Goal: Transaction & Acquisition: Book appointment/travel/reservation

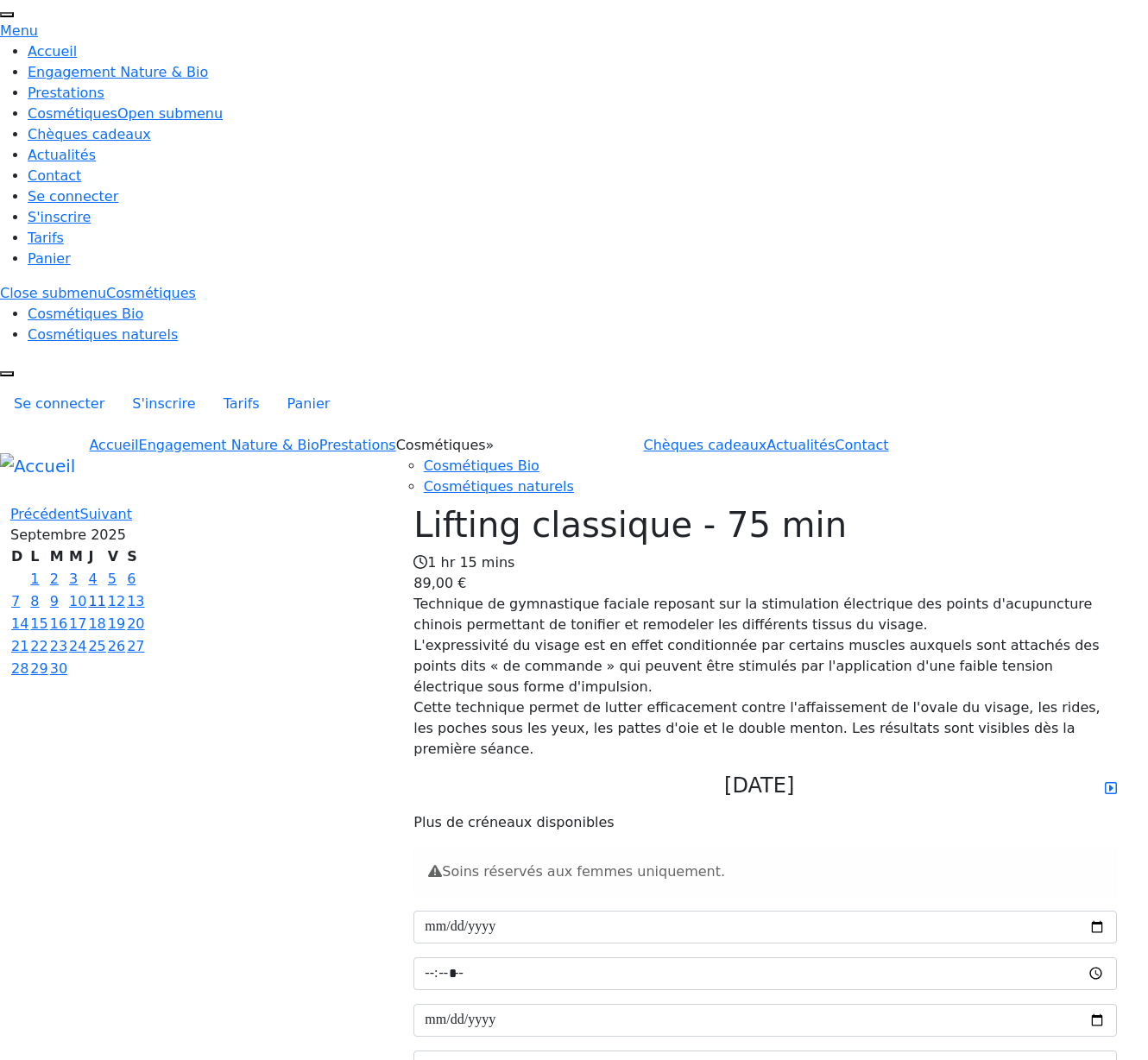
click at [105, 592] on link "11" at bounding box center [97, 600] width 18 height 17
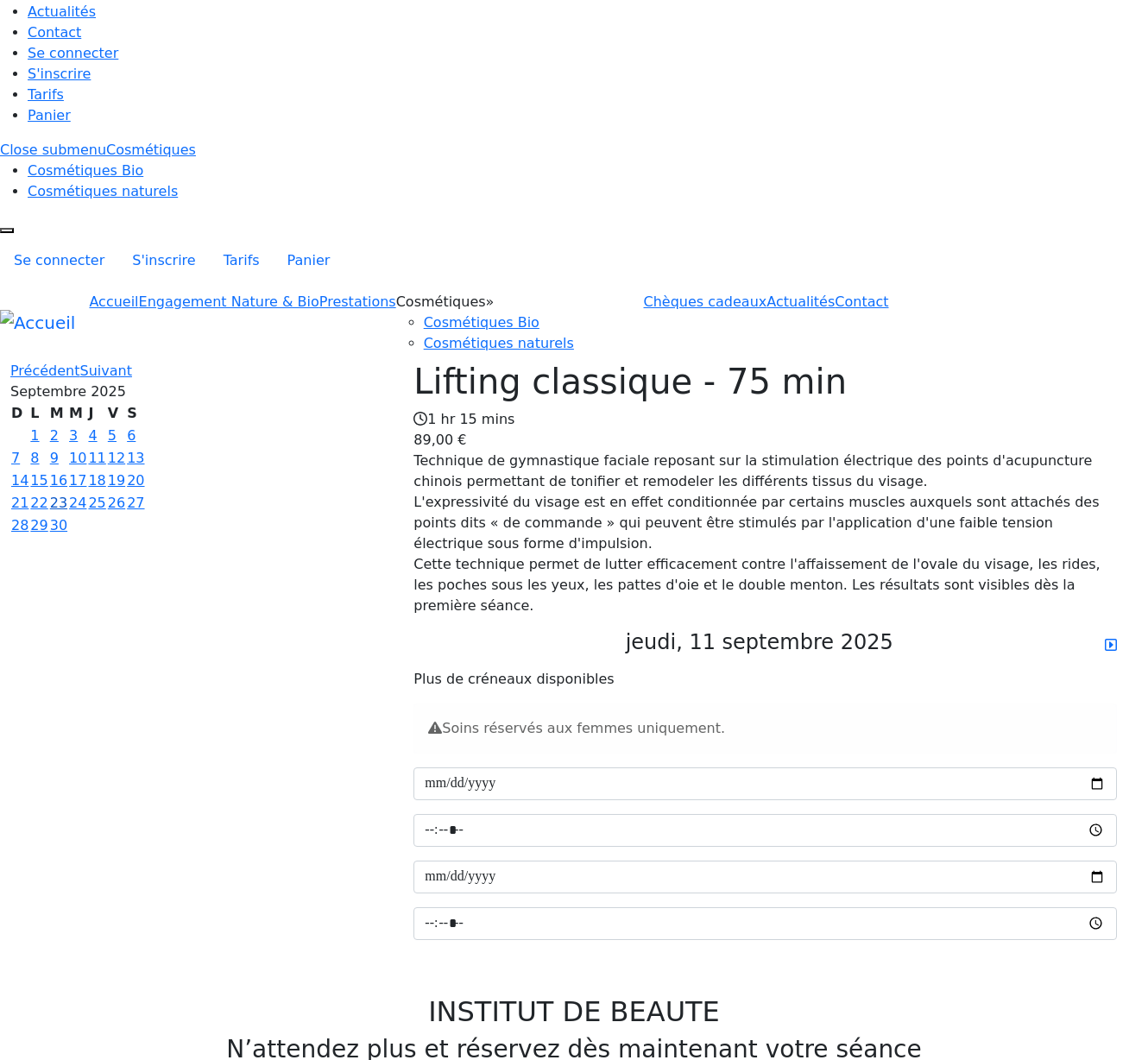
scroll to position [47, 0]
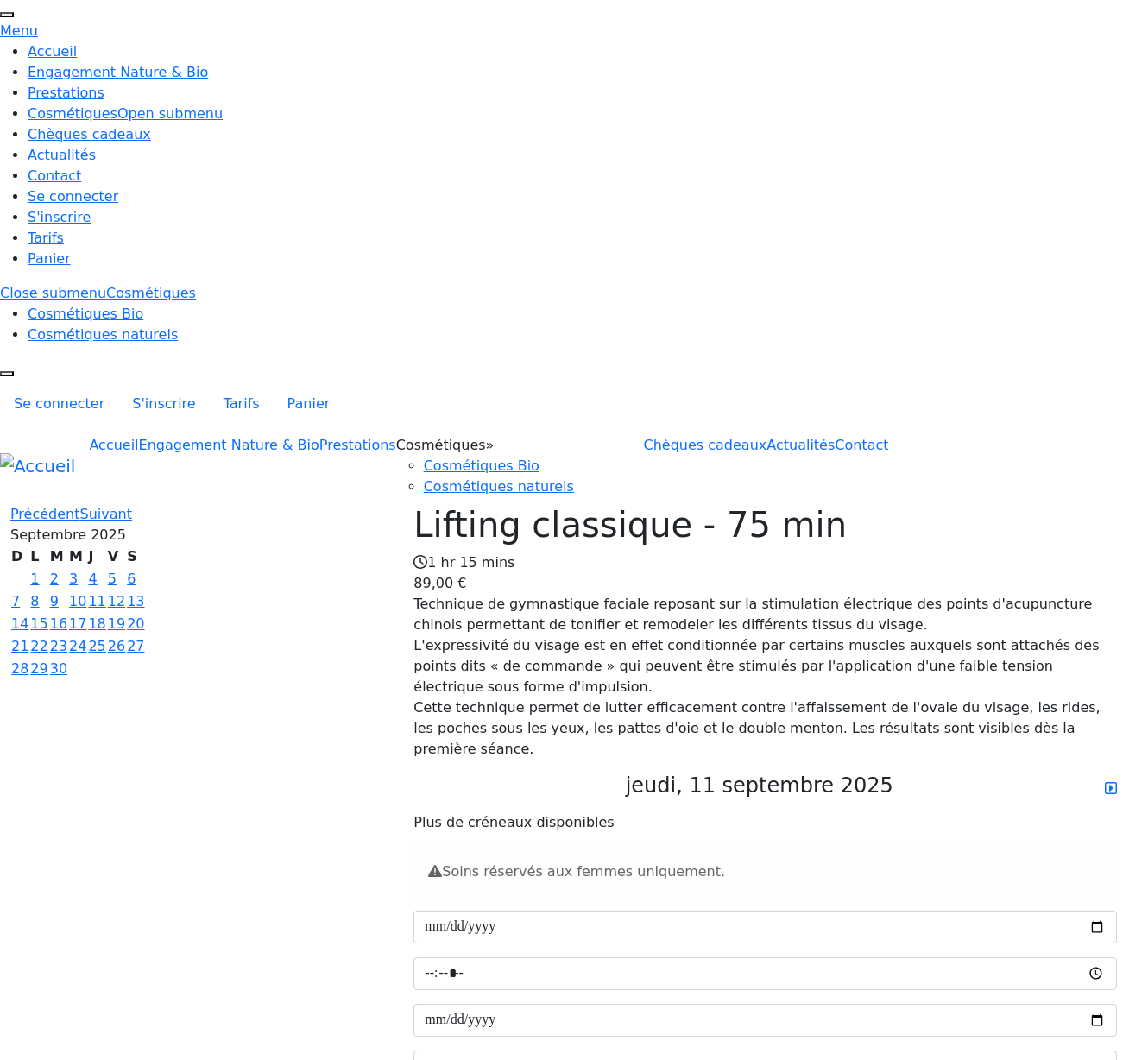
scroll to position [47, 0]
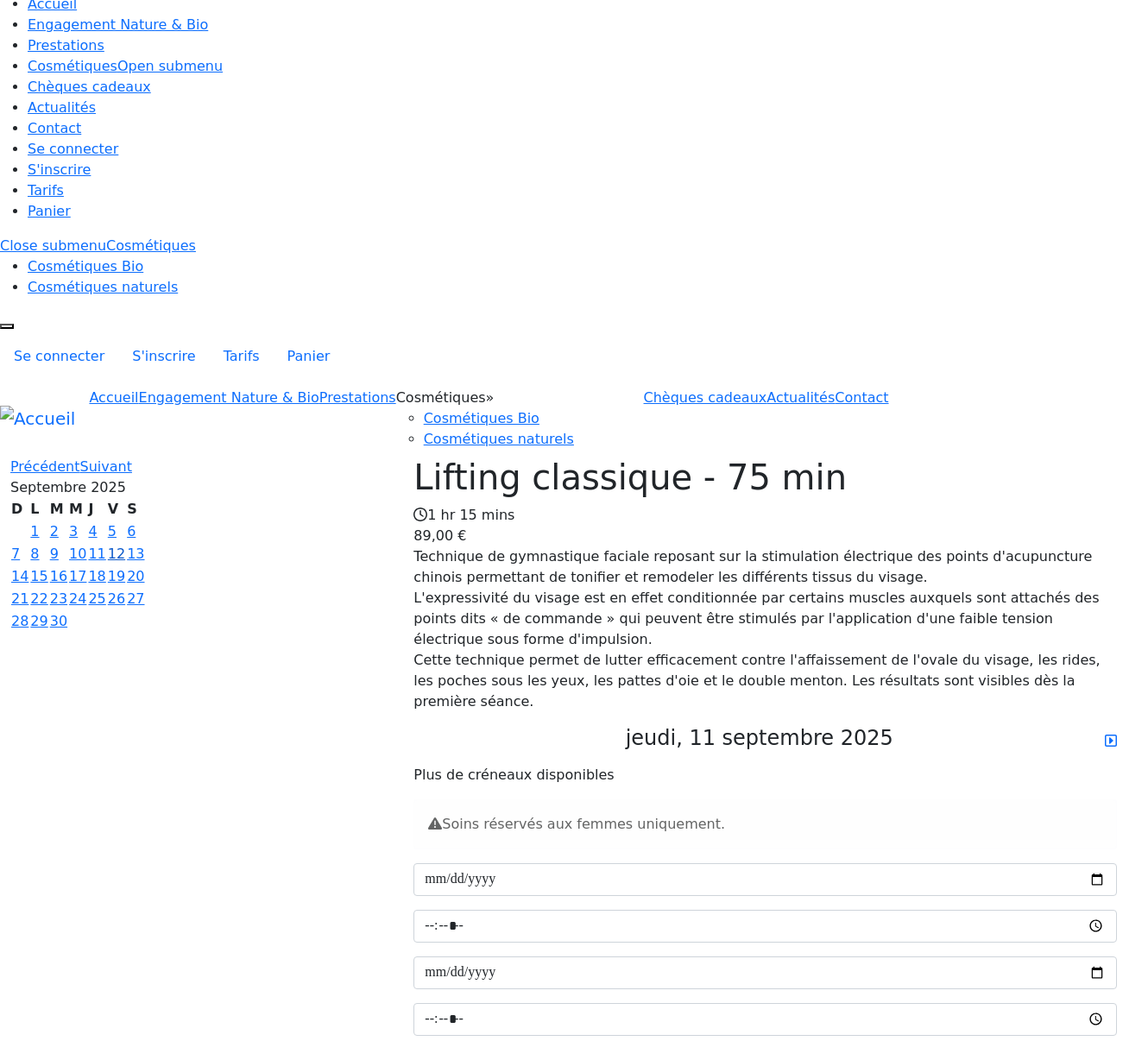
click at [125, 545] on link "12" at bounding box center [117, 553] width 18 height 17
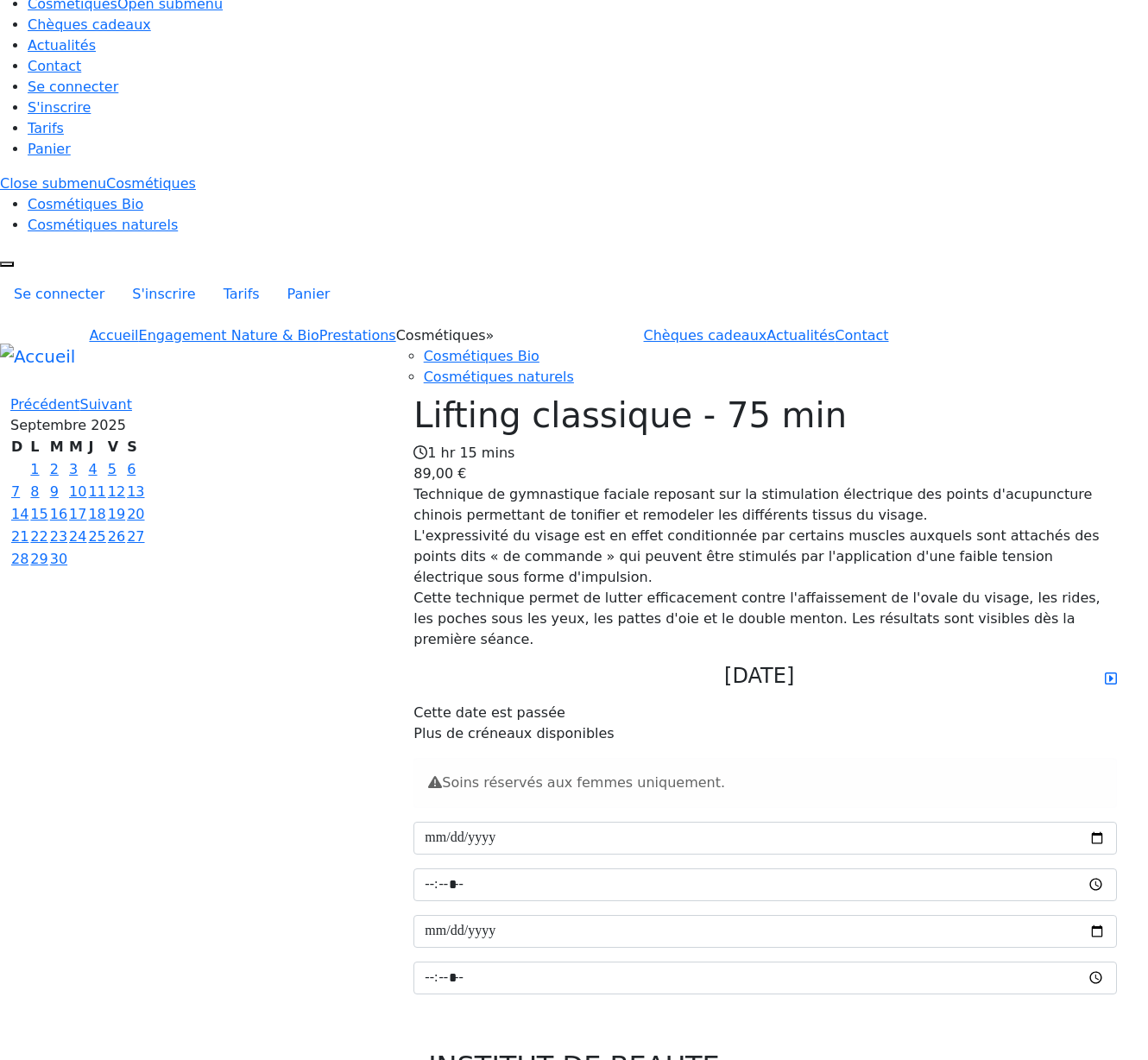
scroll to position [37, 0]
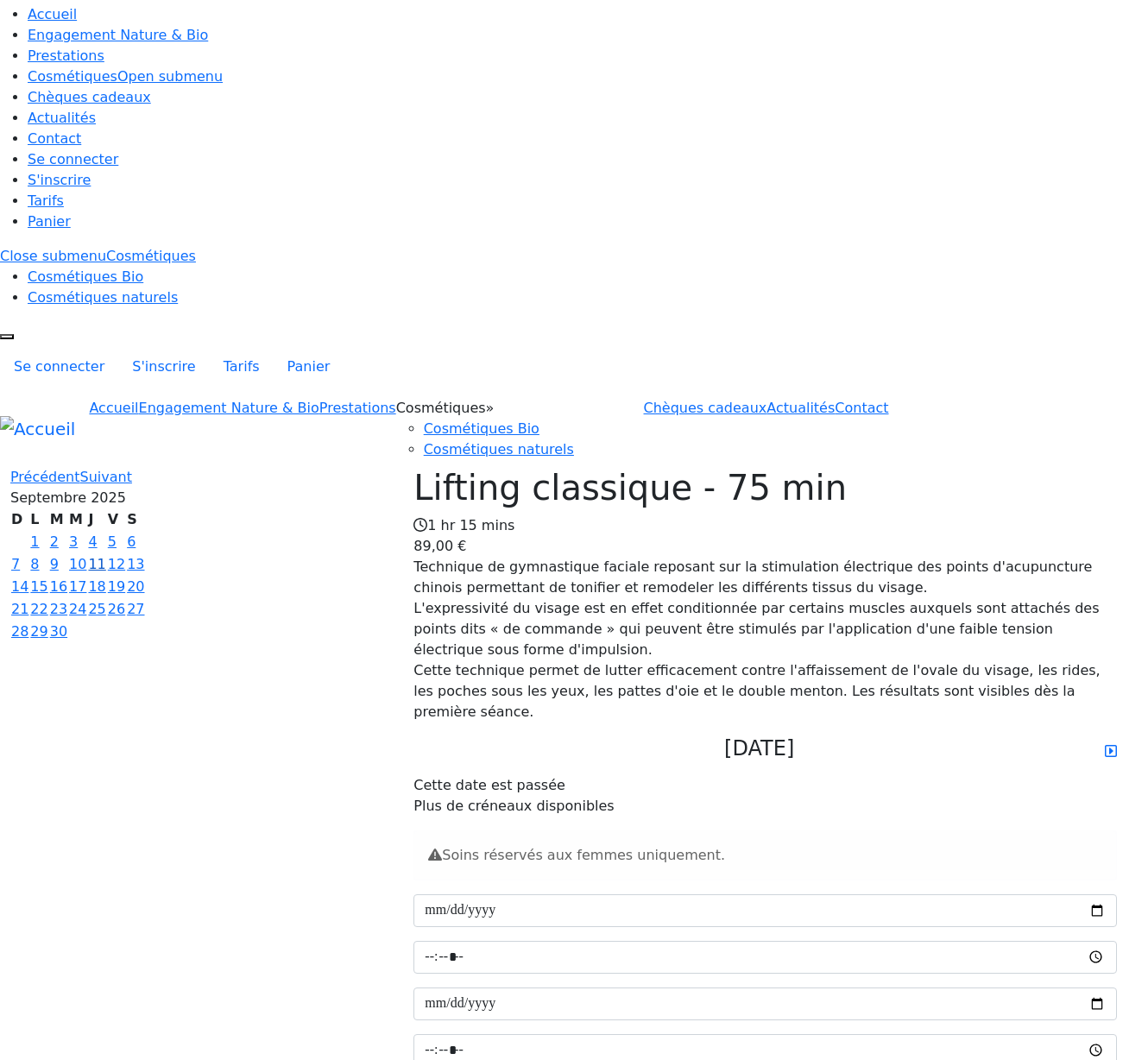
click at [105, 555] on link "11" at bounding box center [97, 563] width 18 height 17
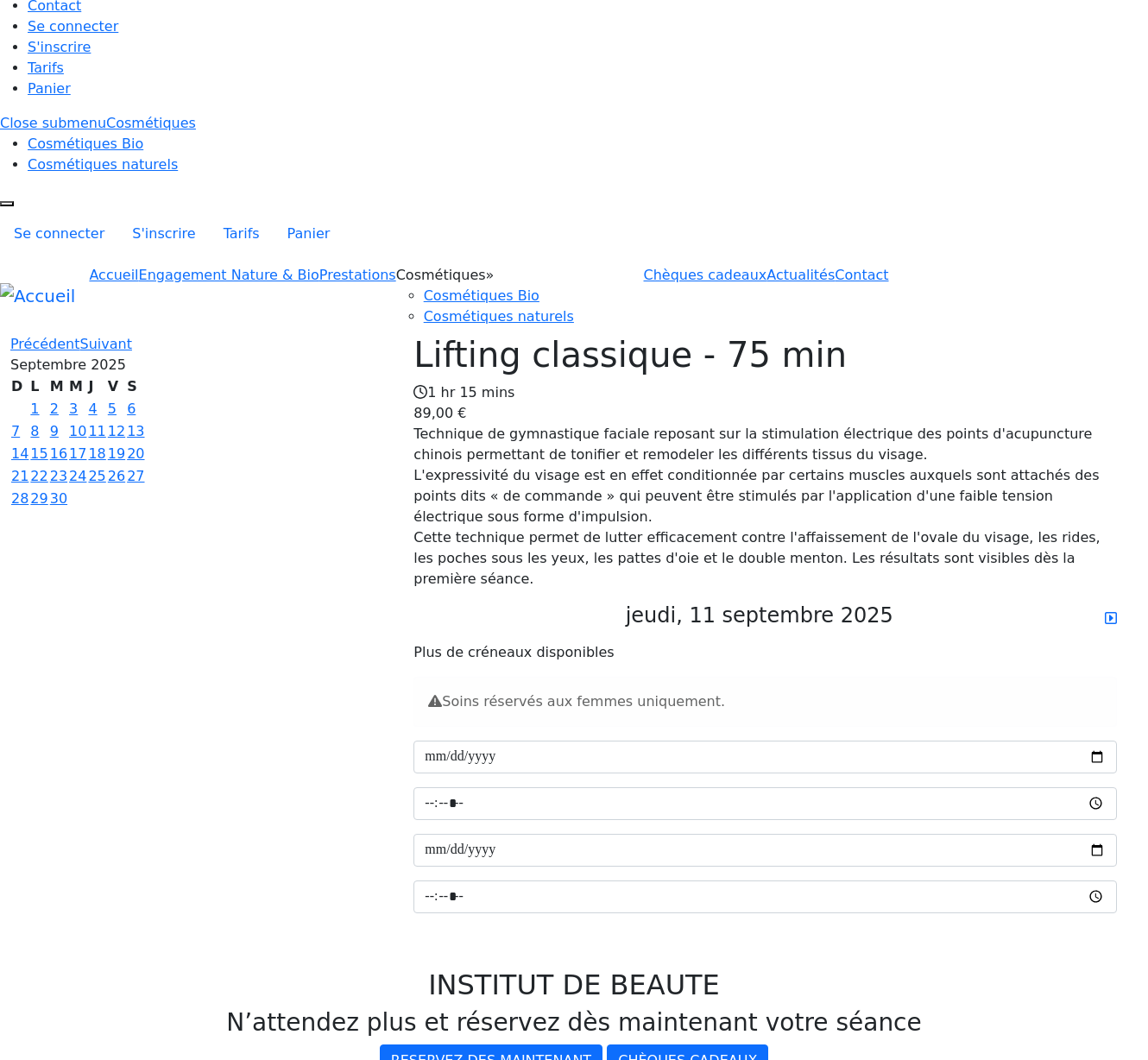
scroll to position [71, 0]
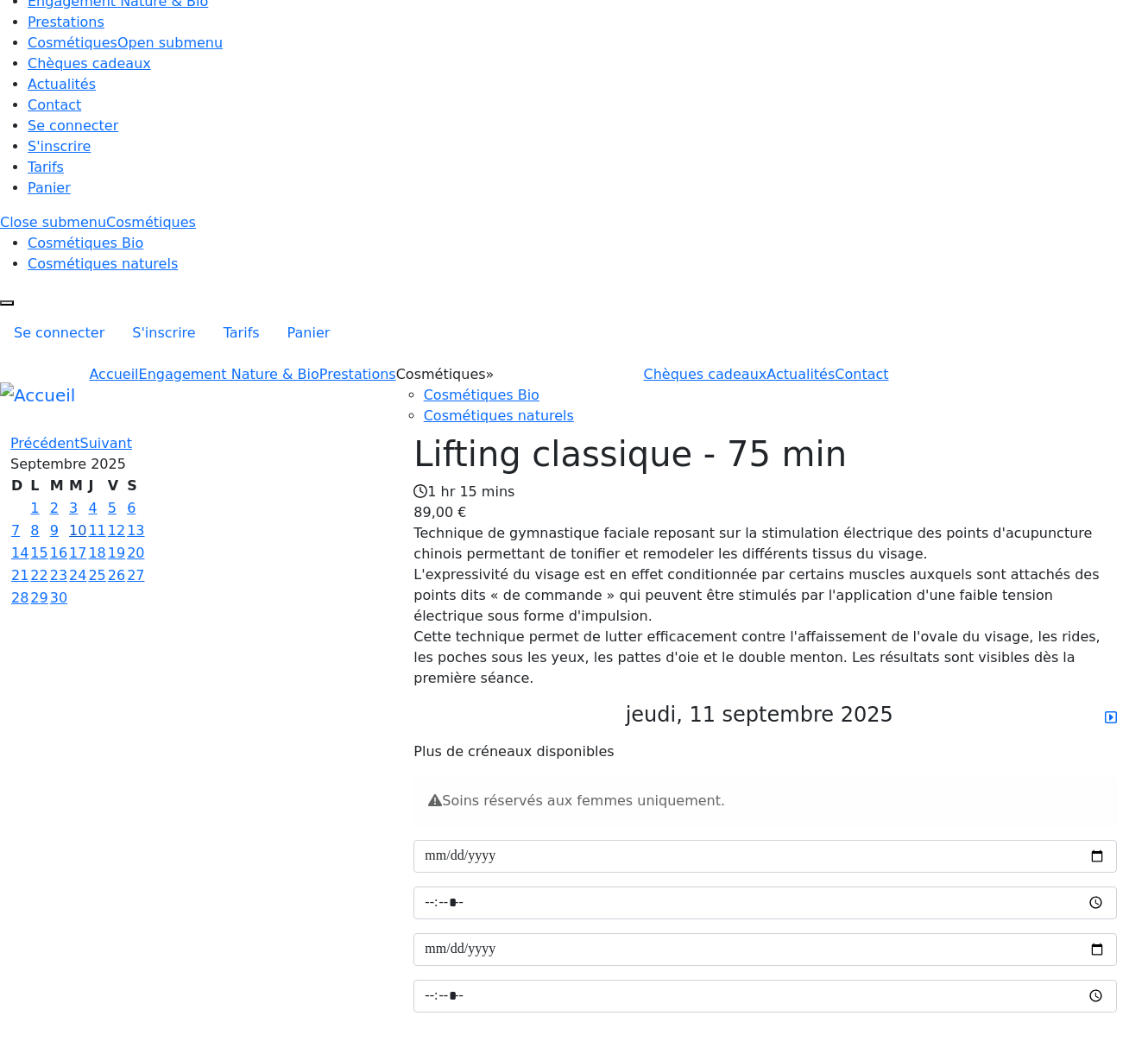
click at [86, 522] on link "10" at bounding box center [78, 530] width 18 height 17
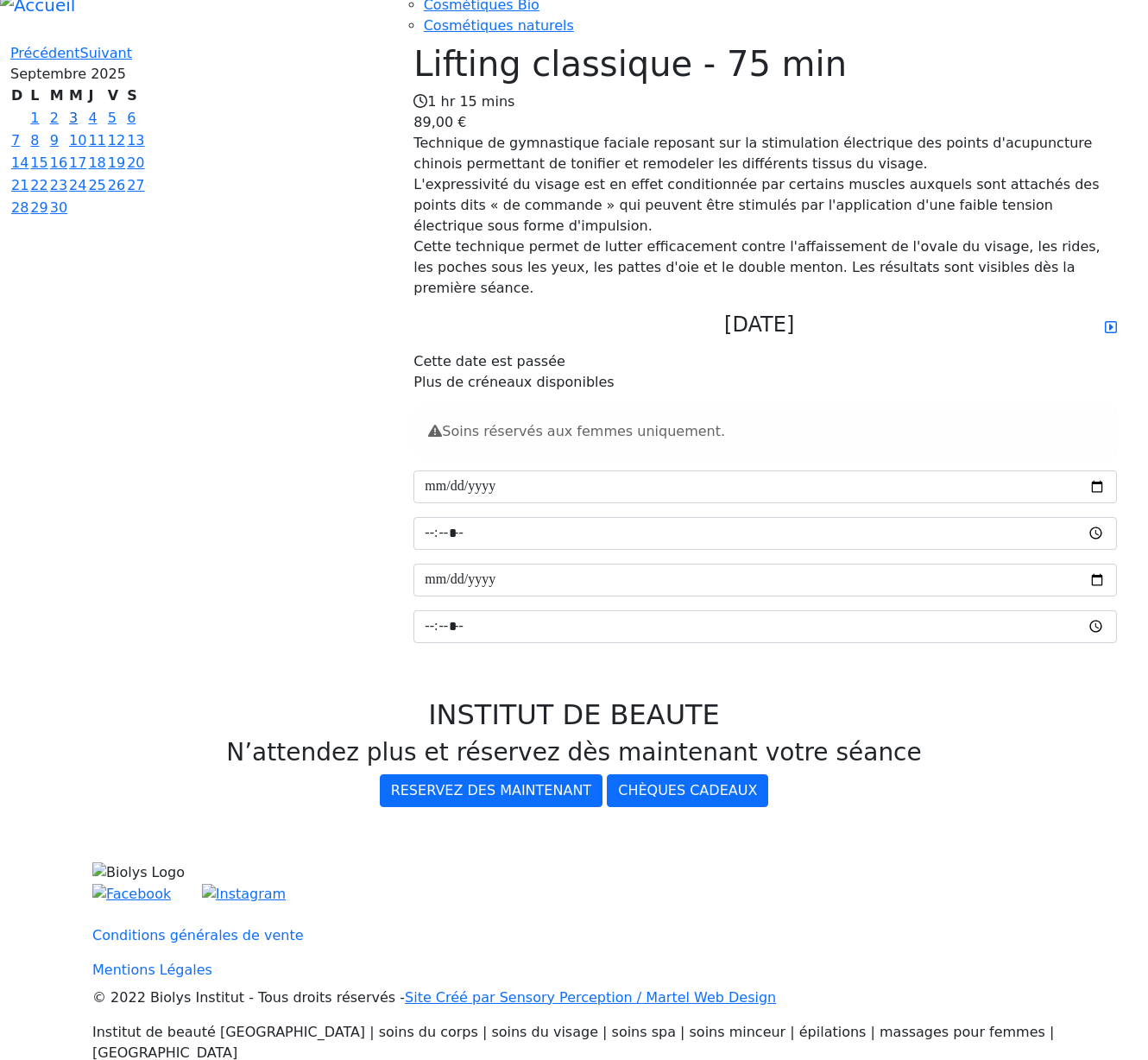
scroll to position [9, 0]
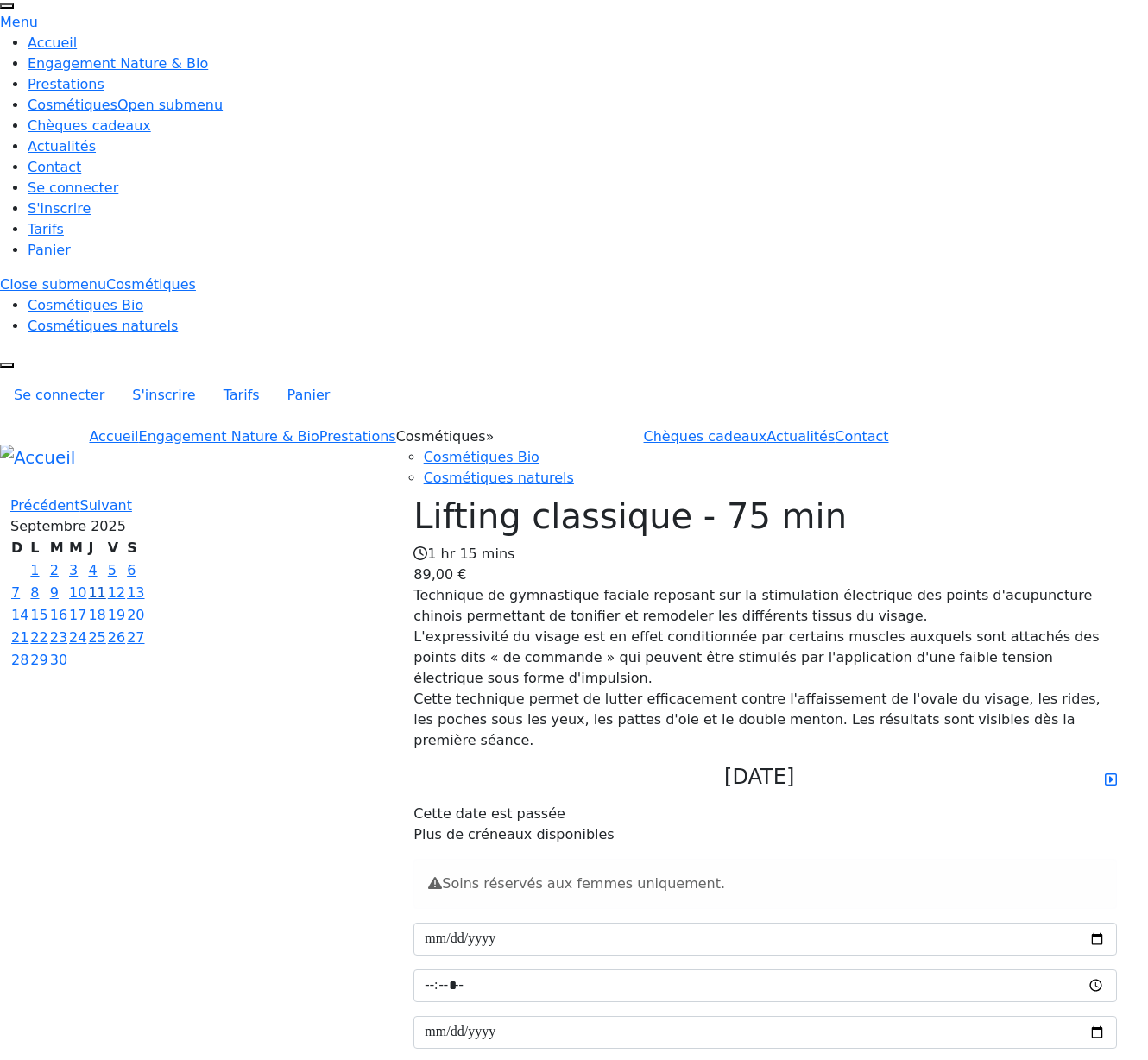
click at [105, 584] on link "11" at bounding box center [97, 592] width 18 height 17
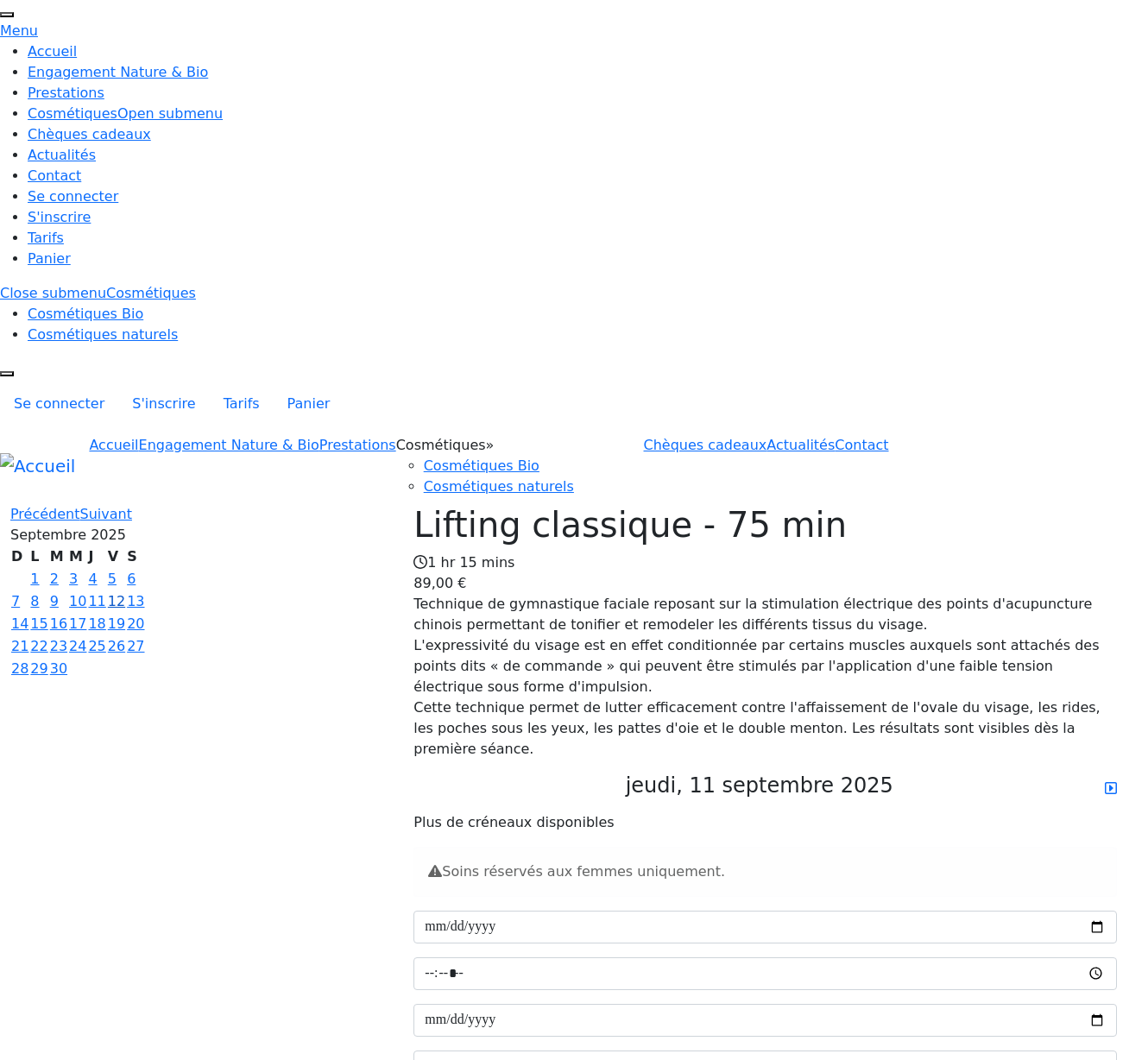
click at [125, 592] on link "12" at bounding box center [117, 600] width 18 height 17
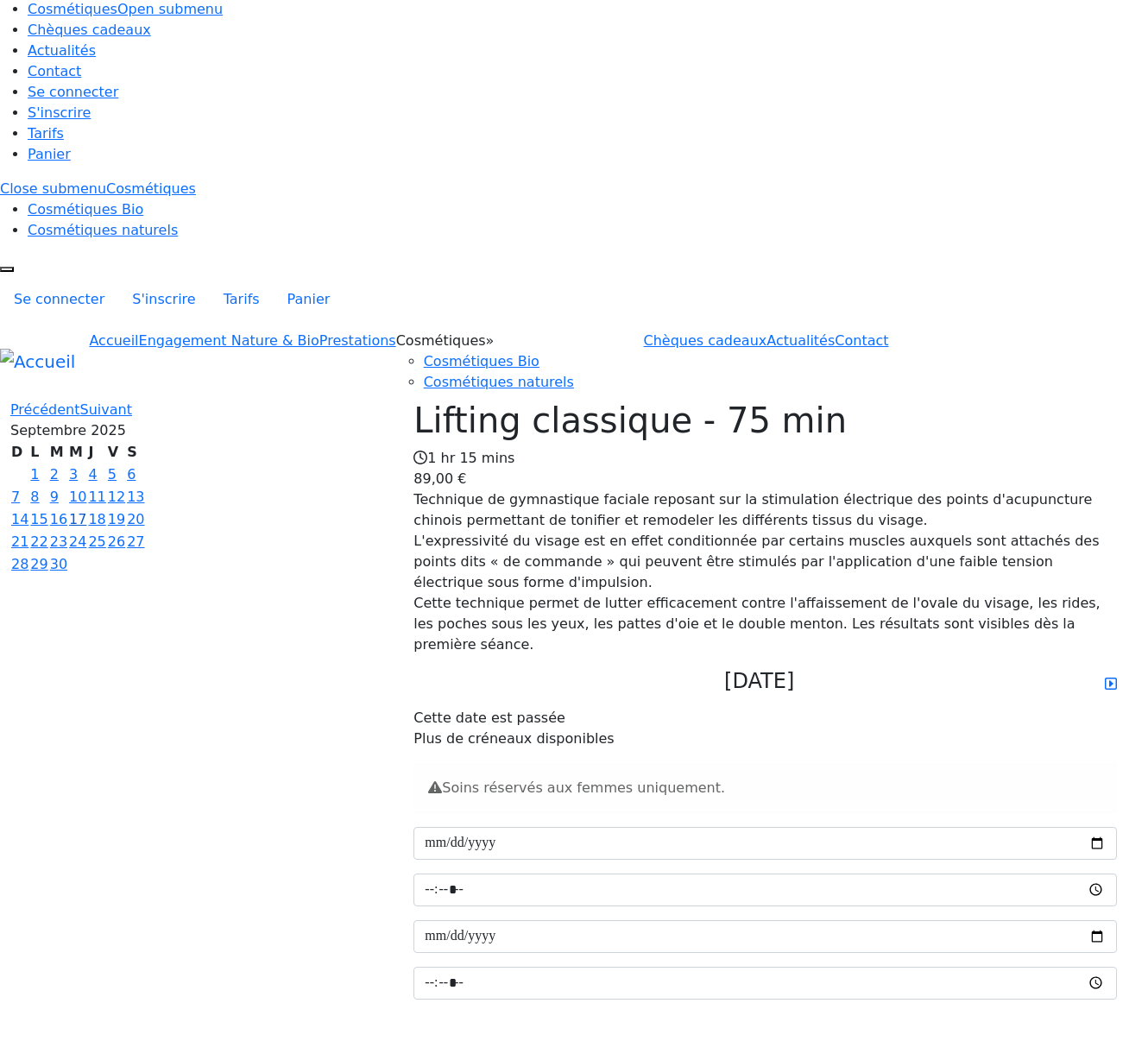
scroll to position [9, 0]
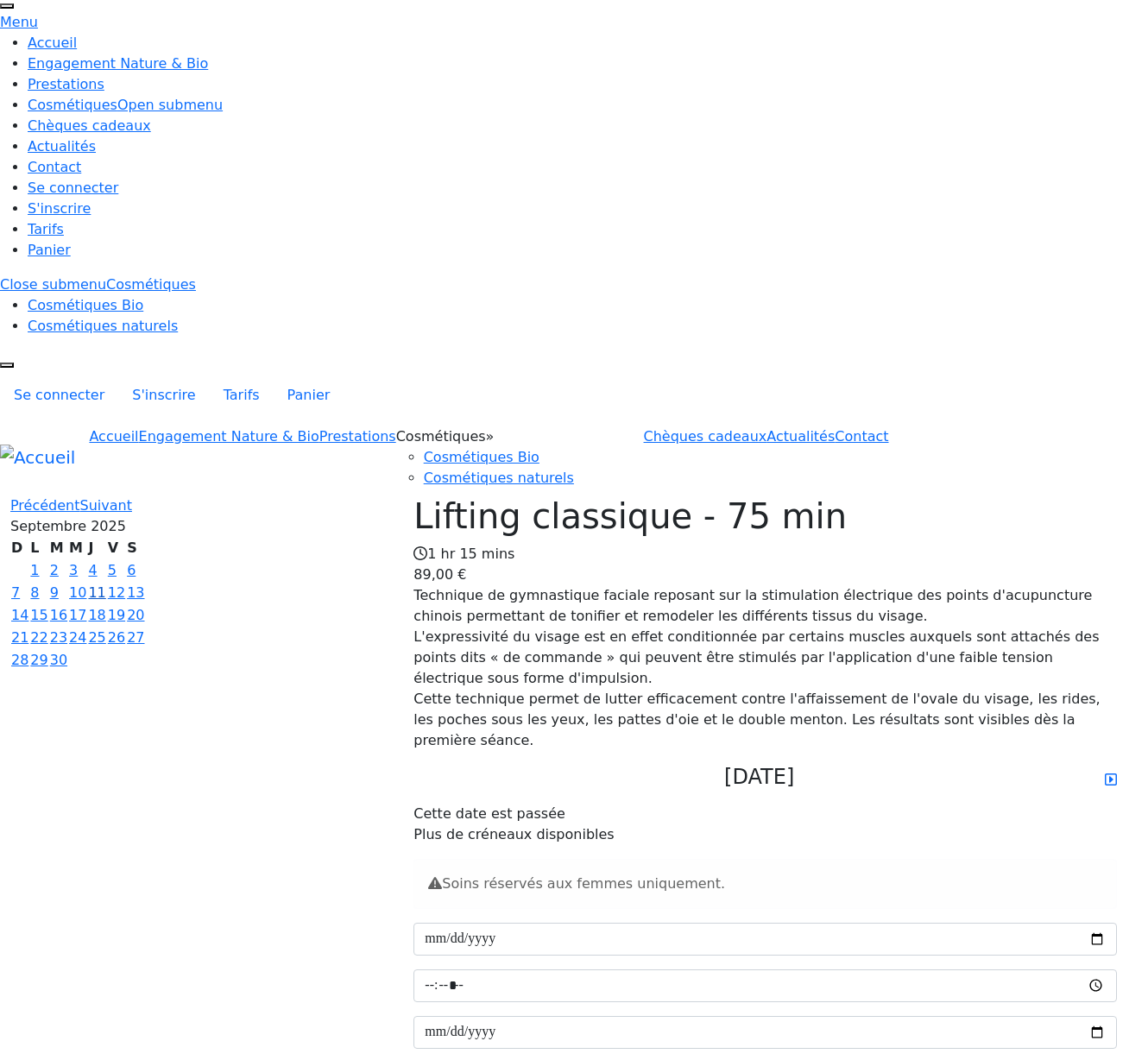
click at [105, 584] on link "11" at bounding box center [97, 592] width 18 height 17
